Goal: Task Accomplishment & Management: Use online tool/utility

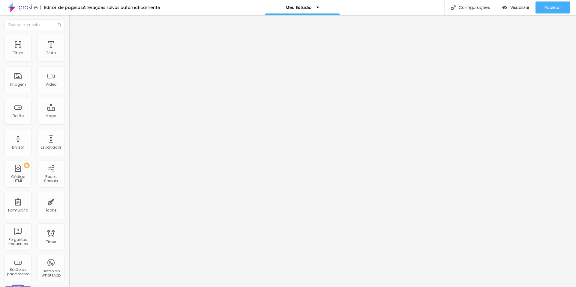
click at [74, 24] on img "button" at bounding box center [76, 22] width 5 height 5
click at [69, 22] on button "Editar Coluna" at bounding box center [103, 22] width 69 height 14
click at [36, 25] on input "text" at bounding box center [35, 25] width 60 height 11
click at [74, 24] on img "button" at bounding box center [76, 22] width 5 height 5
click at [69, 76] on div at bounding box center [103, 75] width 69 height 46
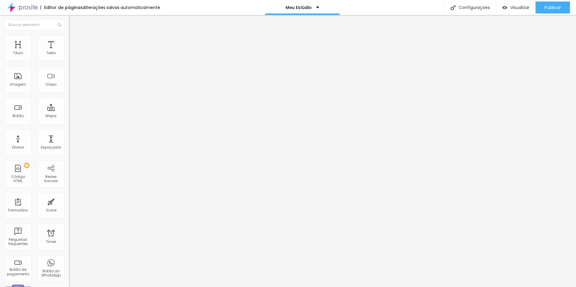
scroll to position [0, 148]
click at [38, 74] on div "< div style = "position: relative; width: 100%; padding-bottom: 56.25%; height:…" at bounding box center [179, 75] width 516 height 46
click at [472, 11] on div "Configurações" at bounding box center [470, 7] width 52 height 15
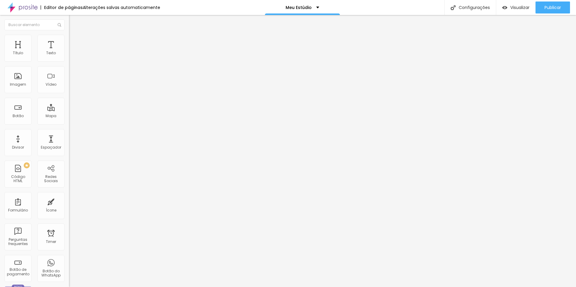
click at [535, 44] on link "Visualizar página" at bounding box center [537, 46] width 54 height 4
click at [547, 9] on span "Publicar" at bounding box center [553, 7] width 17 height 5
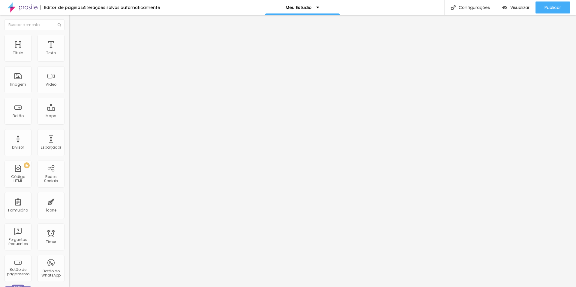
click at [37, 6] on img at bounding box center [23, 7] width 30 height 15
click at [74, 41] on span "Avançado" at bounding box center [84, 38] width 20 height 5
click at [74, 35] on span "Estilo" at bounding box center [78, 32] width 9 height 5
click at [72, 86] on icon "button" at bounding box center [73, 85] width 2 height 2
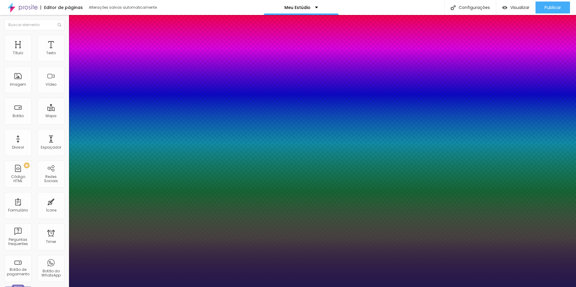
type input "1"
type input "15"
type input "1"
type input "16"
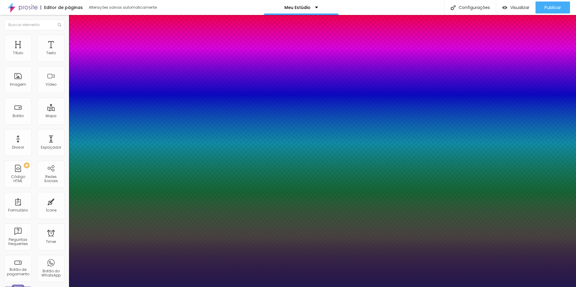
type input "16"
type input "1"
type input "17"
type input "1"
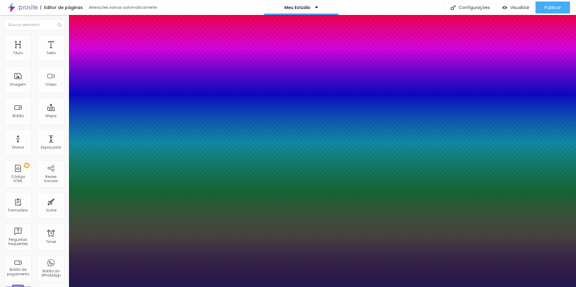
type input "18"
type input "1"
type input "19"
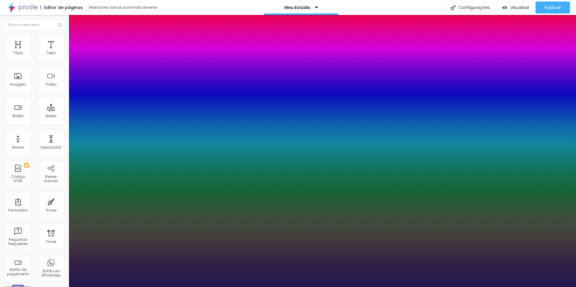
type input "1"
type input "20"
type input "1"
type input "21"
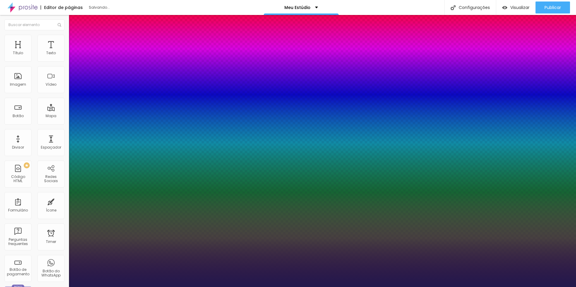
type input "21"
type input "1"
type input "22"
type input "1"
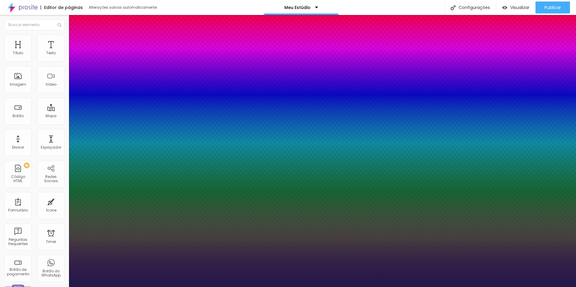
type input "23"
type input "1"
type input "24"
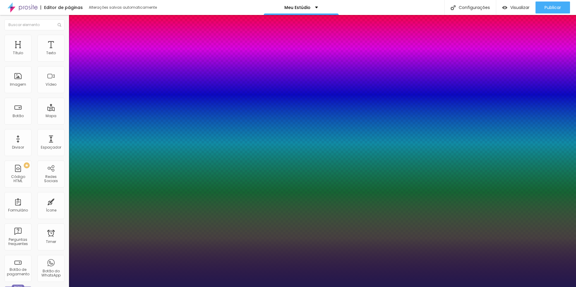
type input "1"
type input "25"
type input "1"
type input "24"
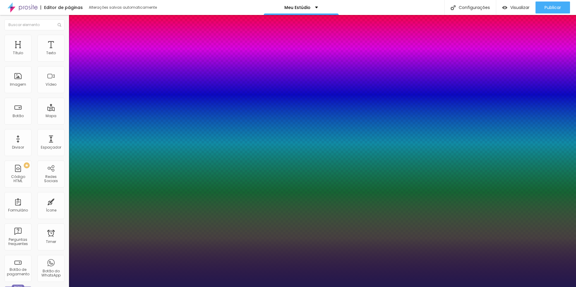
type input "24"
type input "1"
type input "23"
type input "1"
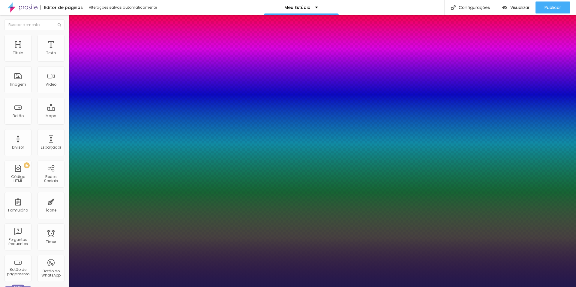
type input "22"
type input "1"
type input "21"
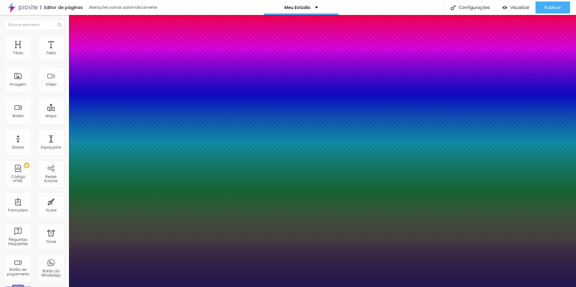
type input "1"
type input "22"
type input "1"
type input "23"
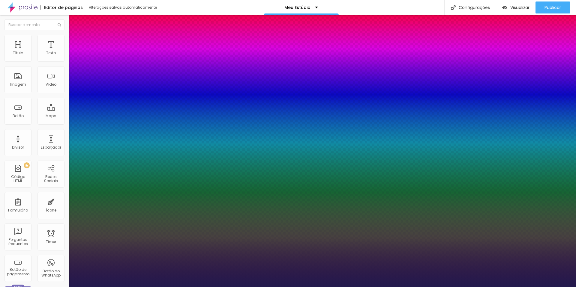
type input "23"
type input "1"
type input "24"
type input "1"
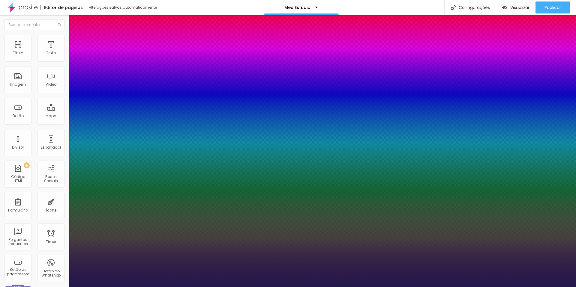
type input "23"
type input "1"
drag, startPoint x: 80, startPoint y: 169, endPoint x: 84, endPoint y: 168, distance: 3.9
type input "23"
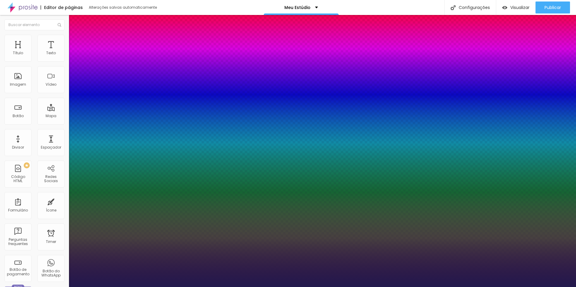
type input "1"
type input "1.4"
type input "1"
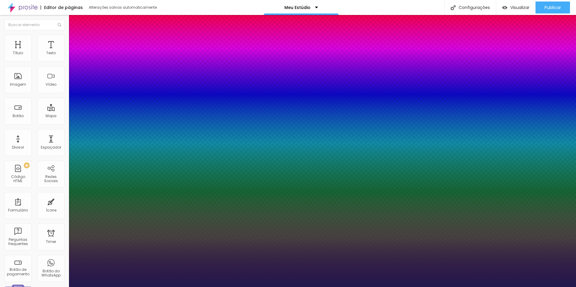
type input "1.5"
type input "1"
type input "1.6"
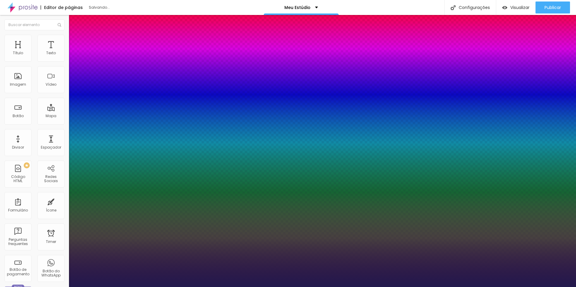
type input "1"
type input "1.7"
type input "1"
type input "1.8"
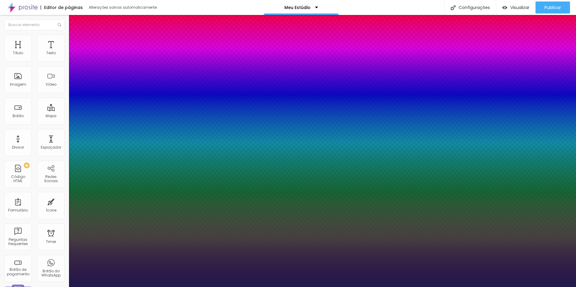
type input "1.8"
type input "1"
type input "1.9"
type input "1"
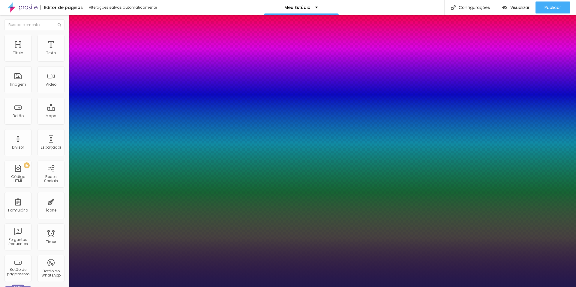
type input "2"
type input "1"
type input "2"
drag, startPoint x: 100, startPoint y: 212, endPoint x: 121, endPoint y: 212, distance: 21.0
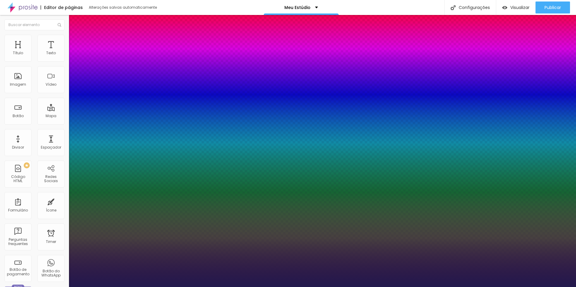
type input "1"
click at [24, 287] on div at bounding box center [288, 287] width 576 height 0
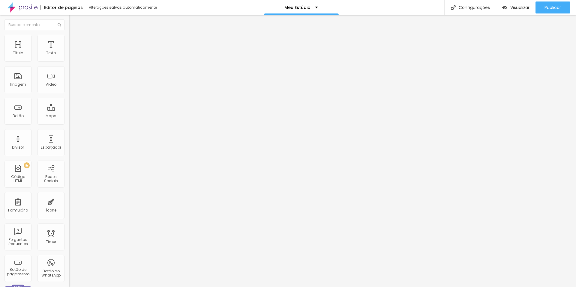
click at [69, 35] on img at bounding box center [71, 37] width 5 height 5
click at [74, 35] on span "Estilo" at bounding box center [78, 32] width 9 height 5
click at [69, 89] on button "button" at bounding box center [73, 86] width 8 height 6
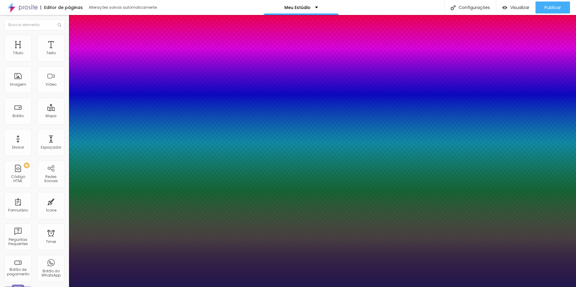
type input "1"
click at [118, 287] on div at bounding box center [288, 287] width 576 height 0
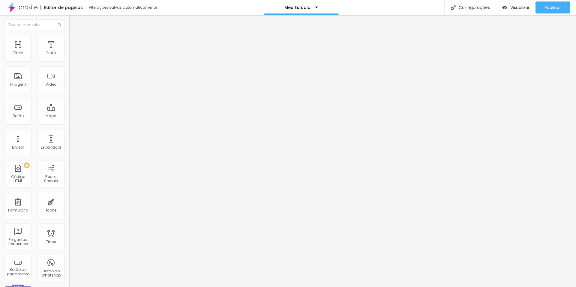
click at [69, 39] on li "Avançado" at bounding box center [103, 38] width 69 height 6
click at [69, 34] on img at bounding box center [71, 31] width 5 height 5
click at [74, 23] on img "button" at bounding box center [76, 22] width 5 height 5
click at [74, 41] on span "Avançado" at bounding box center [84, 38] width 20 height 5
click at [69, 35] on li "Estilo" at bounding box center [103, 32] width 69 height 6
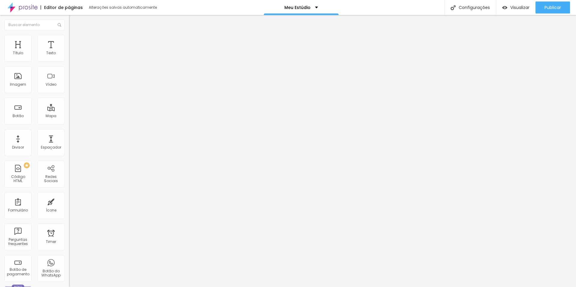
click at [69, 89] on button "button" at bounding box center [73, 86] width 8 height 6
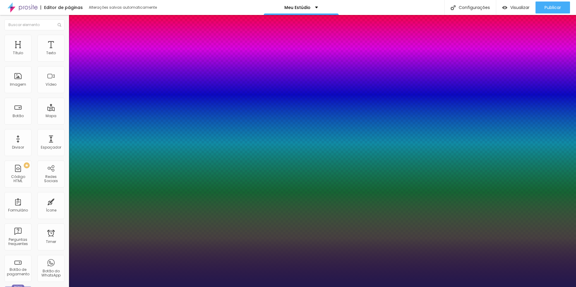
type input "1"
click at [125, 287] on div at bounding box center [288, 287] width 576 height 0
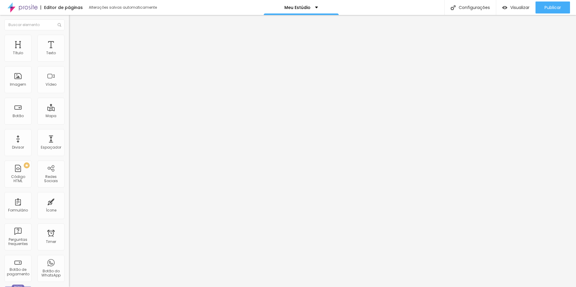
scroll to position [0, 173]
click at [43, 69] on div "< div style = "position: relative; width: 100%; padding-bottom: 56.25%; height:…" at bounding box center [154, 75] width 516 height 46
click at [55, 69] on div "< div style = "position: relative; width: 100%; padding-bottom: 56.25%; height:…" at bounding box center [135, 75] width 516 height 46
click at [69, 89] on button "button" at bounding box center [73, 86] width 8 height 6
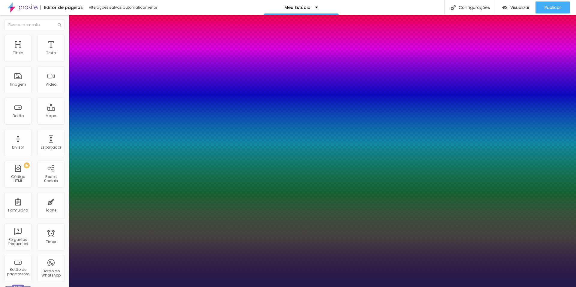
type input "1"
select select "DMSerifDisplay-Italic"
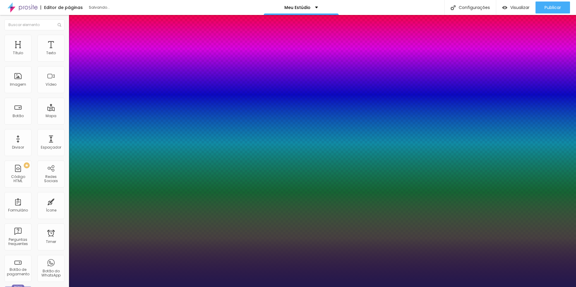
type input "1"
select select "DMSerifDisplay-Regular"
type input "1"
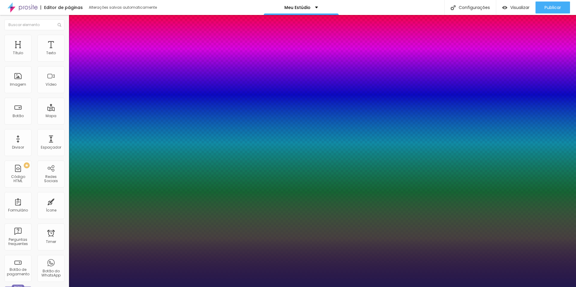
click at [135, 287] on div at bounding box center [288, 287] width 576 height 0
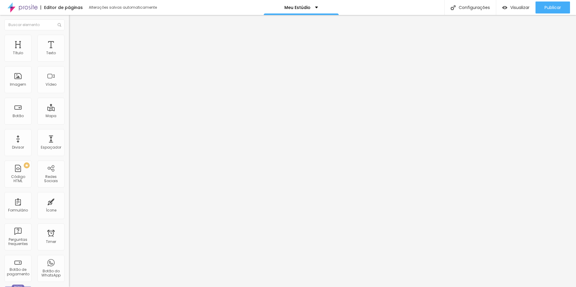
scroll to position [0, 205]
click at [44, 69] on div "< div style = "position: relative; width: 100%; padding-bottom: 56.25%; height:…" at bounding box center [123, 75] width 516 height 46
click at [42, 69] on div "< div style = "position: relative; width: 100%; padding-bottom: 56.25%; height:…" at bounding box center [122, 75] width 516 height 46
click at [553, 8] on span "Publicar" at bounding box center [553, 7] width 17 height 5
click at [69, 89] on button "button" at bounding box center [73, 86] width 8 height 6
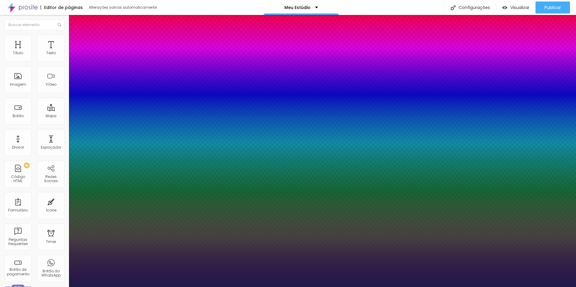
type input "1"
type input "20"
type input "1"
type input "19"
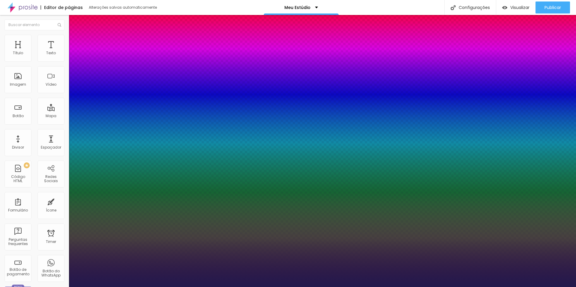
type input "19"
type input "1"
type input "18"
type input "1"
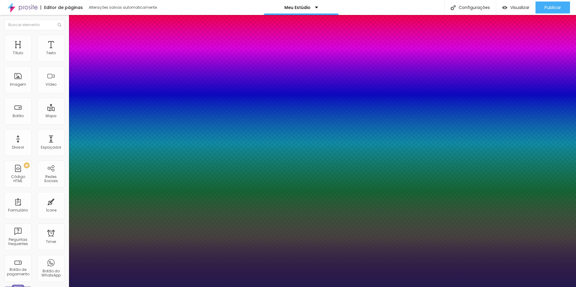
type input "18"
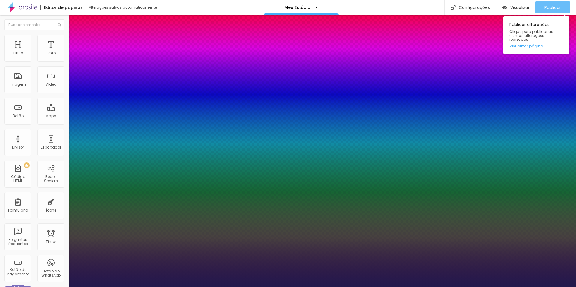
click at [546, 287] on div at bounding box center [288, 287] width 576 height 0
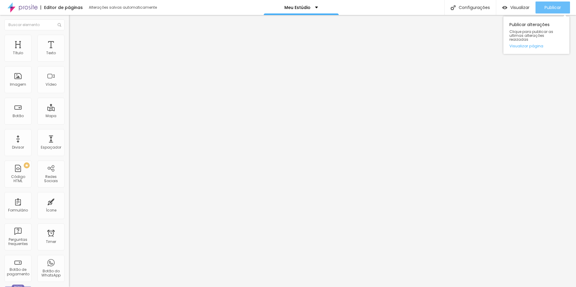
click at [547, 9] on span "Publicar" at bounding box center [553, 7] width 17 height 5
click at [50, 70] on div "< div style = "position: relative; width: 100%; padding-bottom: 56.25%; height:…" at bounding box center [122, 75] width 516 height 46
click at [52, 69] on div "< div style = "position: relative; width: 100%; padding-bottom: 56.25%; height:…" at bounding box center [85, 75] width 516 height 46
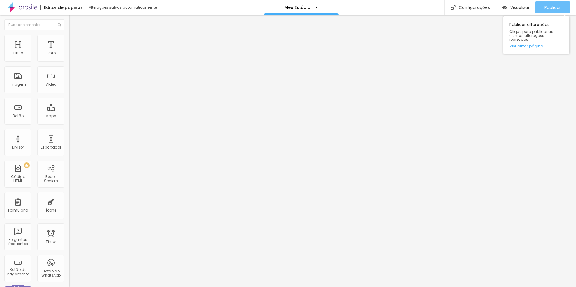
click at [557, 5] on span "Publicar" at bounding box center [553, 7] width 17 height 5
click at [25, 70] on div "< div style = "position: relative; width: 100%; padding-bottom: 56.25%; height:…" at bounding box center [59, 75] width 516 height 46
click at [542, 7] on button "Publicar" at bounding box center [553, 8] width 35 height 12
